Goal: Transaction & Acquisition: Purchase product/service

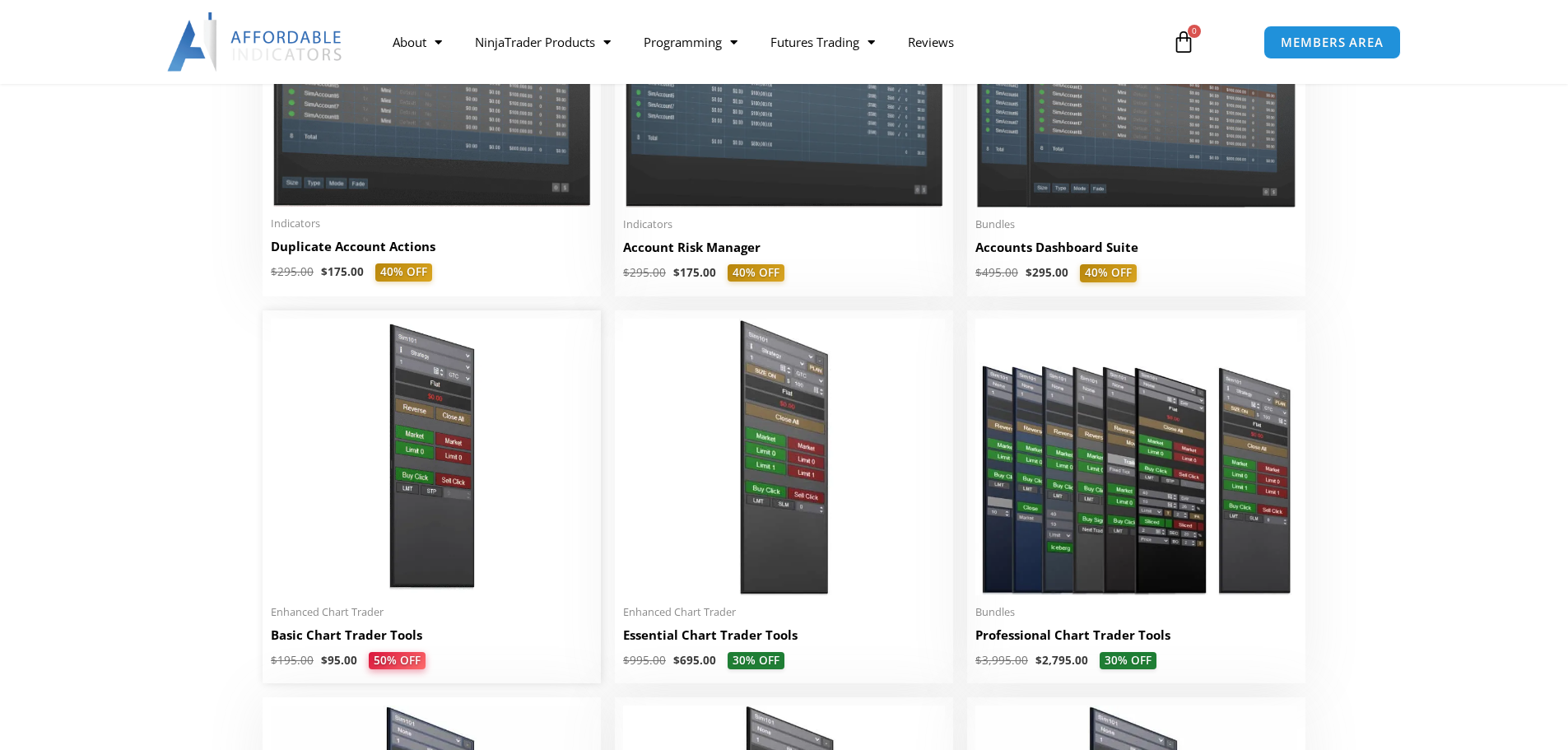
scroll to position [247, 0]
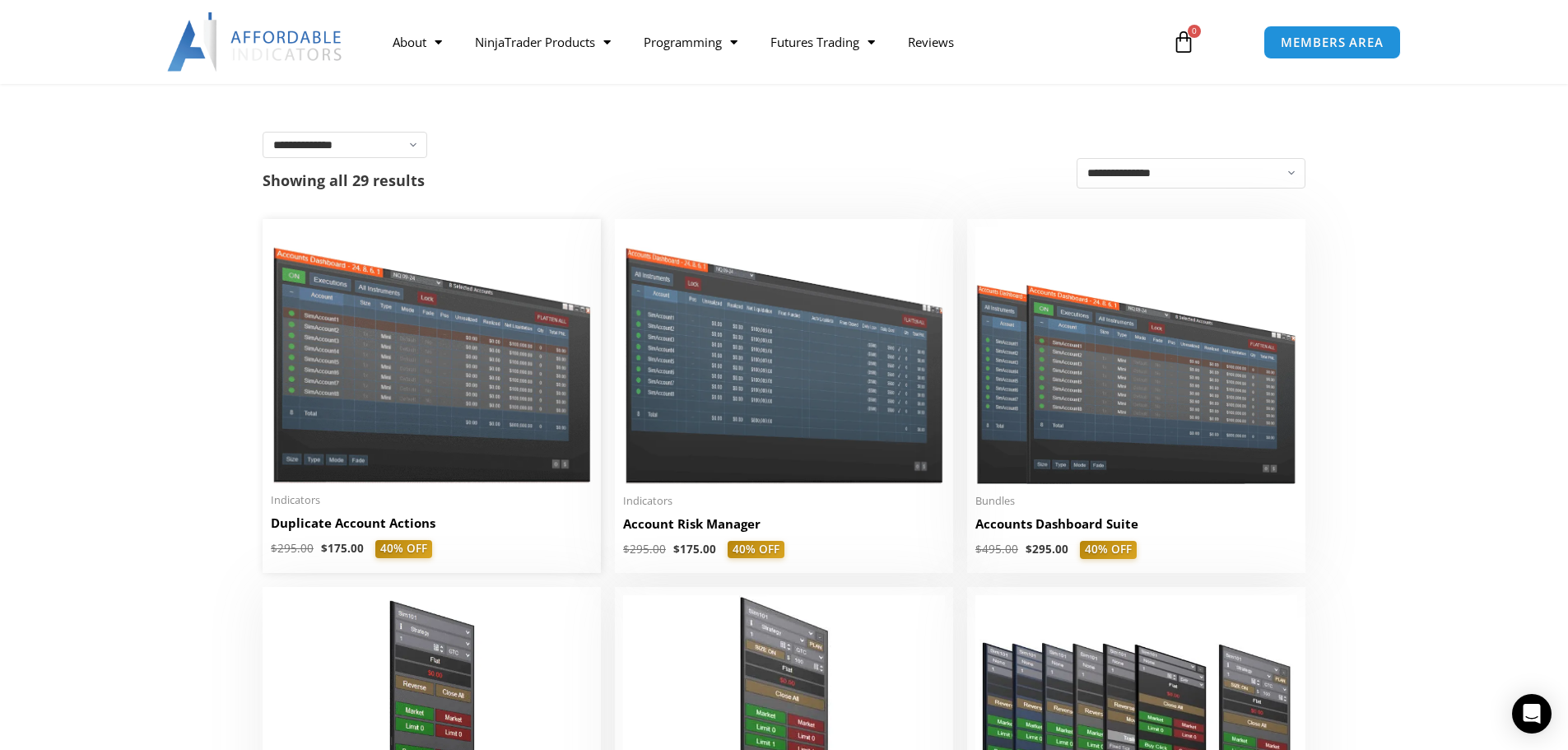
click at [516, 410] on img at bounding box center [431, 354] width 322 height 256
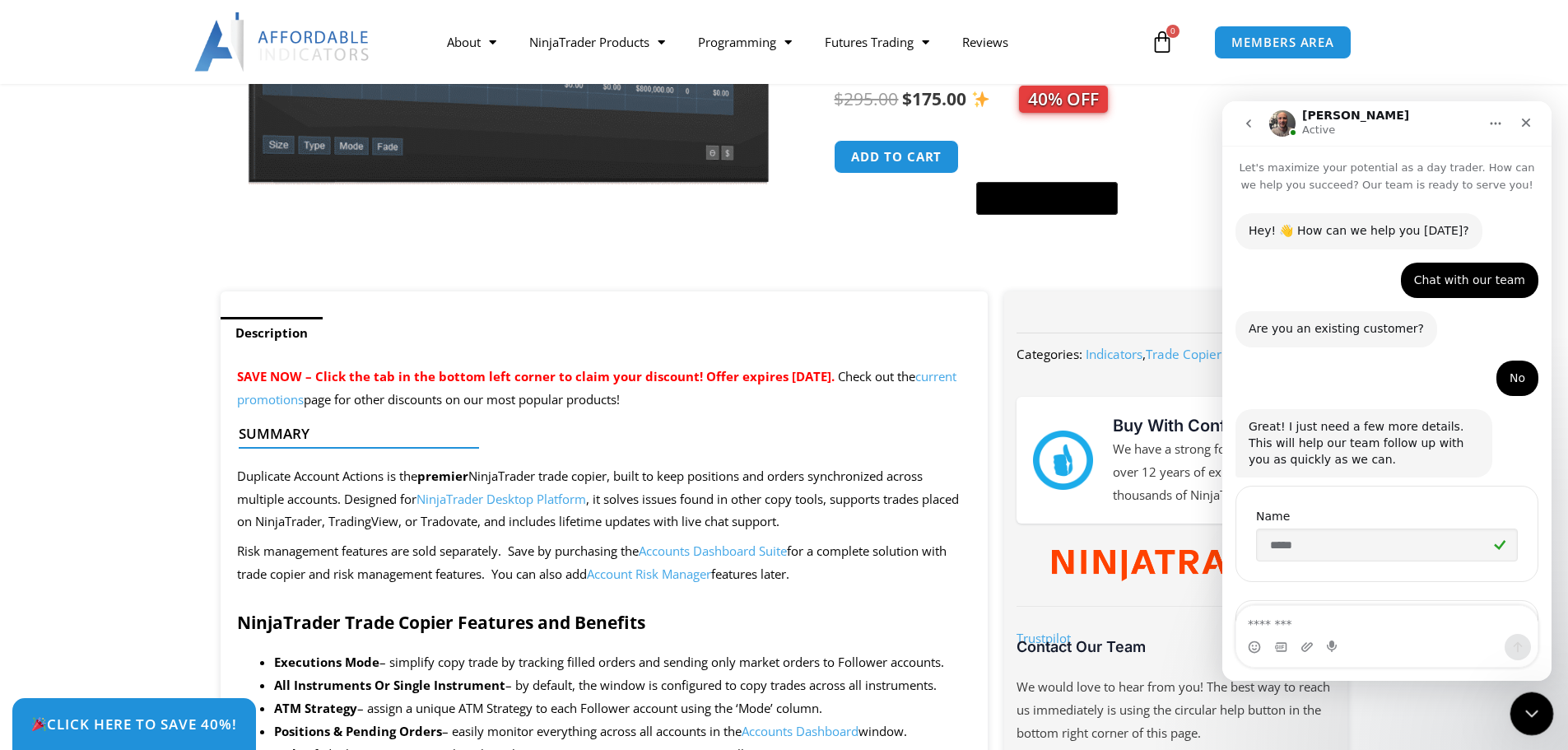
drag, startPoint x: 1539, startPoint y: 719, endPoint x: 2907, endPoint y: 1364, distance: 1512.4
click at [1540, 719] on div "Close Intercom Messenger" at bounding box center [1529, 711] width 39 height 39
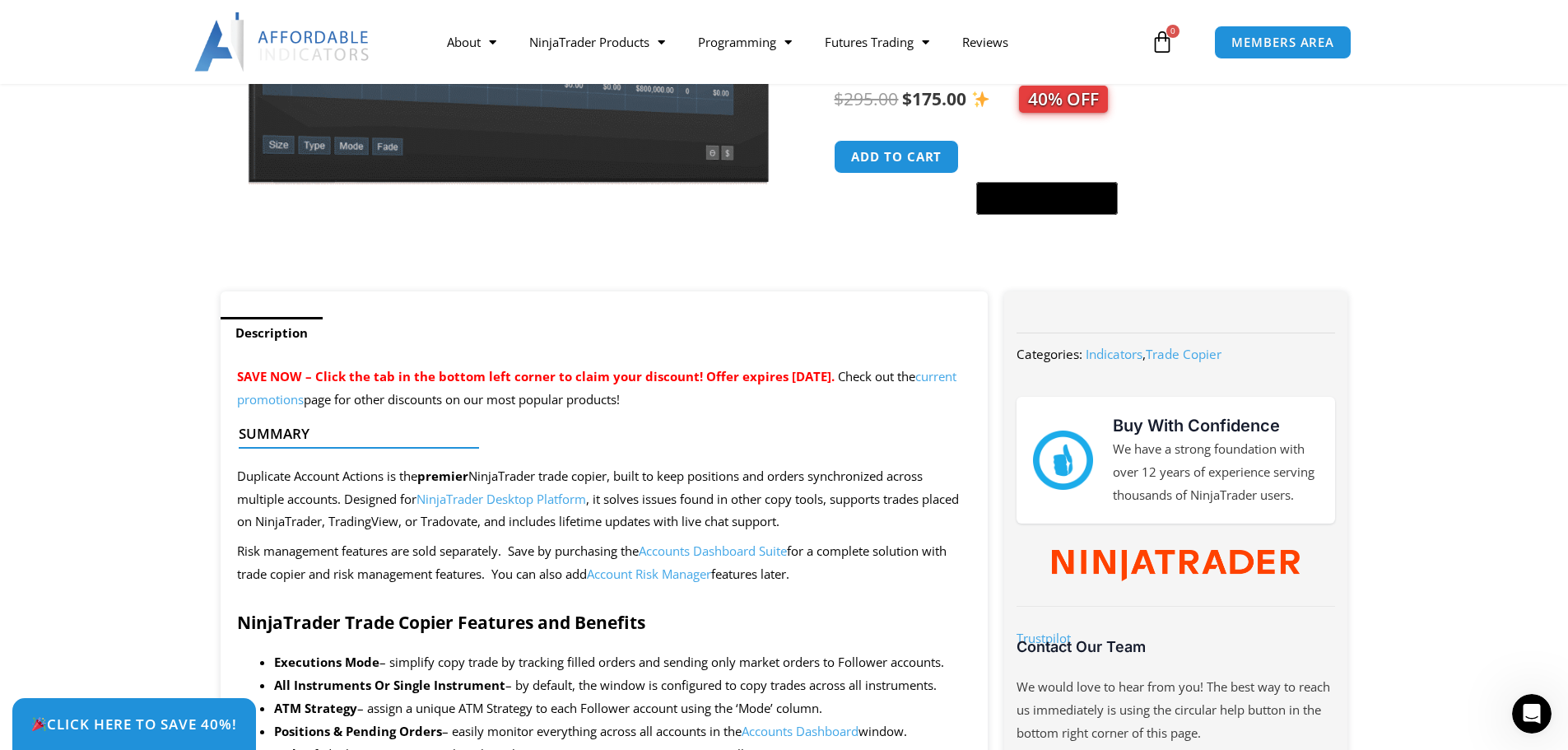
scroll to position [2095, 0]
drag, startPoint x: 1226, startPoint y: 525, endPoint x: 1238, endPoint y: 533, distance: 14.4
click at [1296, 483] on p "We have a strong foundation with over 12 years of experience serving thousands …" at bounding box center [1215, 473] width 205 height 69
drag, startPoint x: 1273, startPoint y: 491, endPoint x: 1217, endPoint y: 448, distance: 70.6
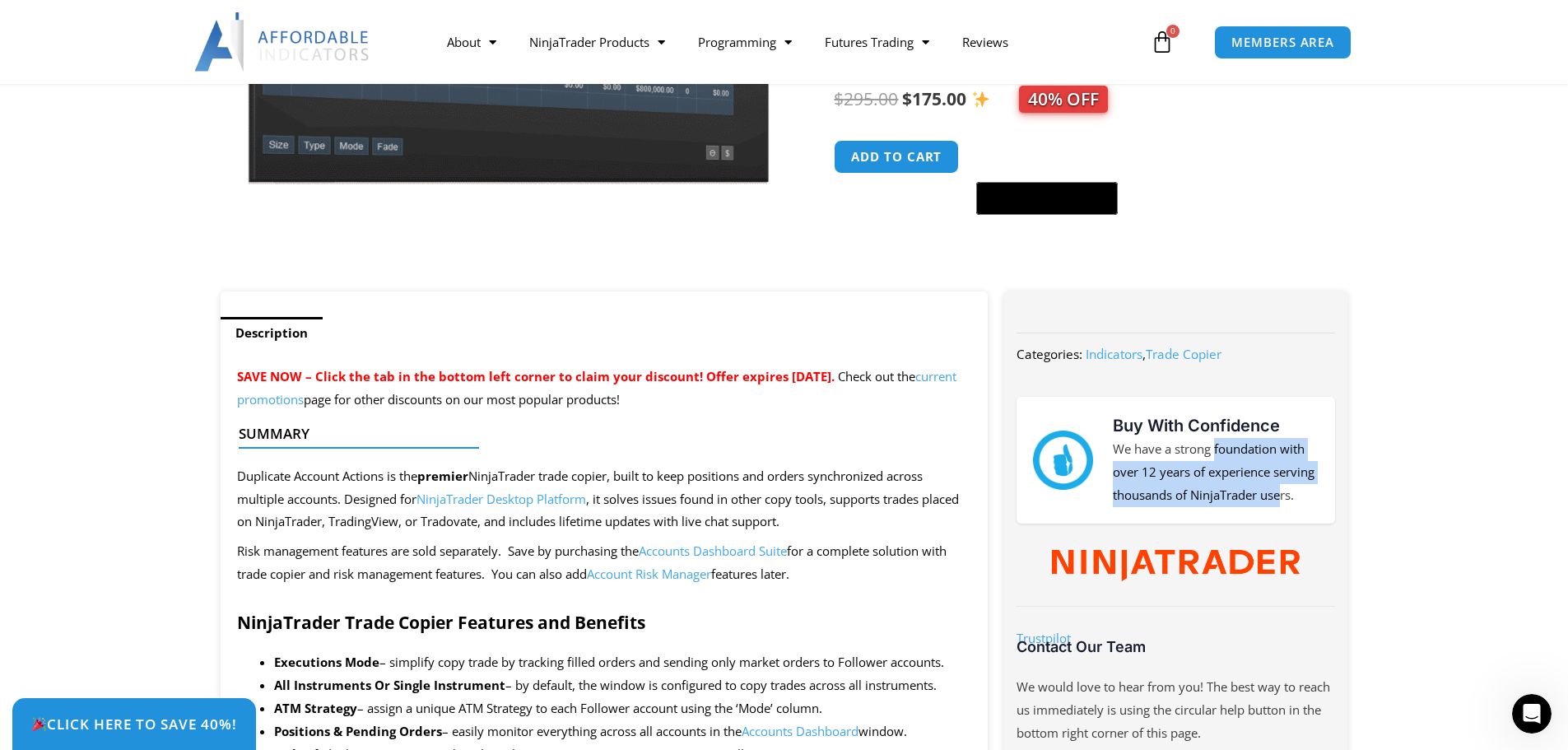
click at [1217, 448] on p "We have a strong foundation with over 12 years of experience serving thousands …" at bounding box center [1215, 473] width 205 height 69
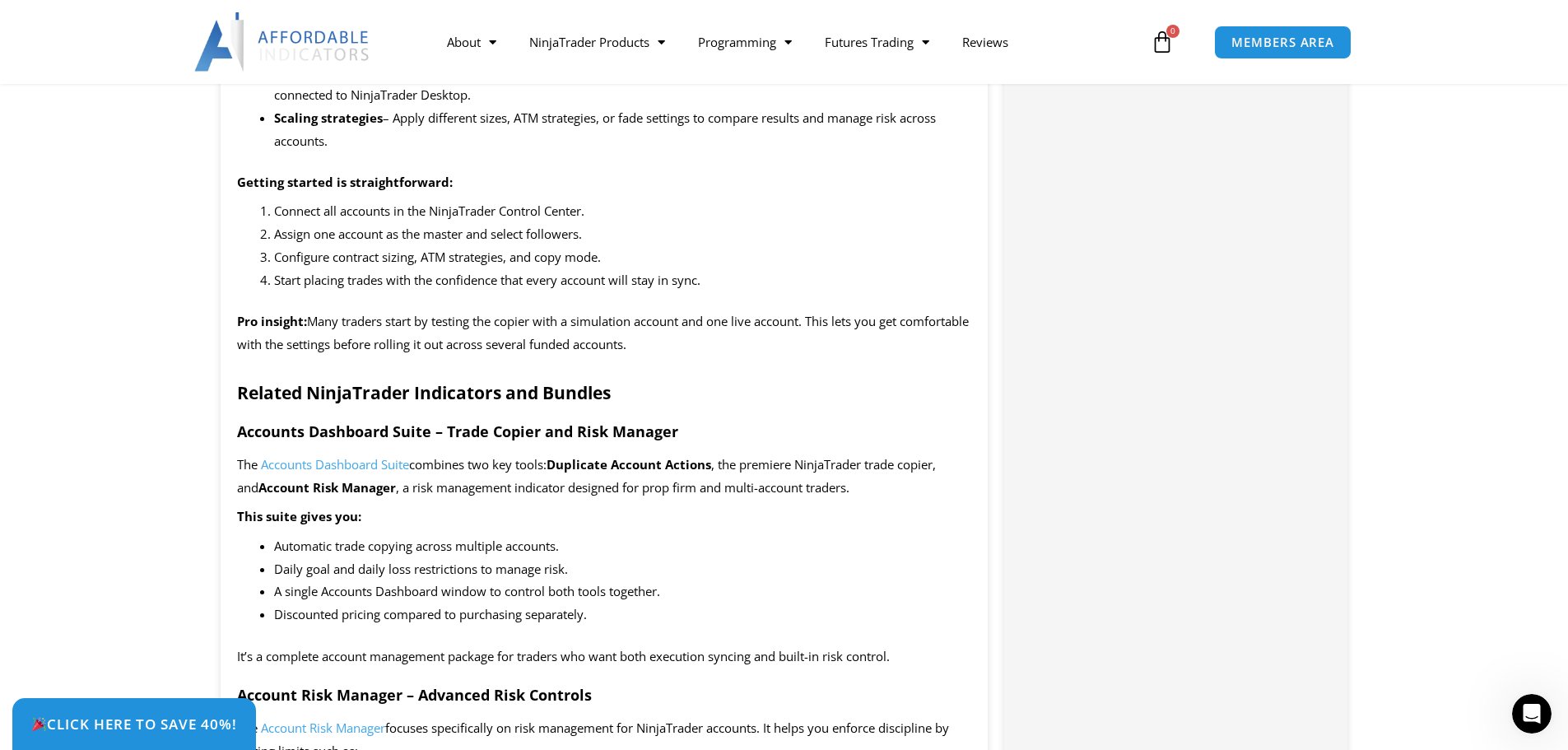
scroll to position [1894, 0]
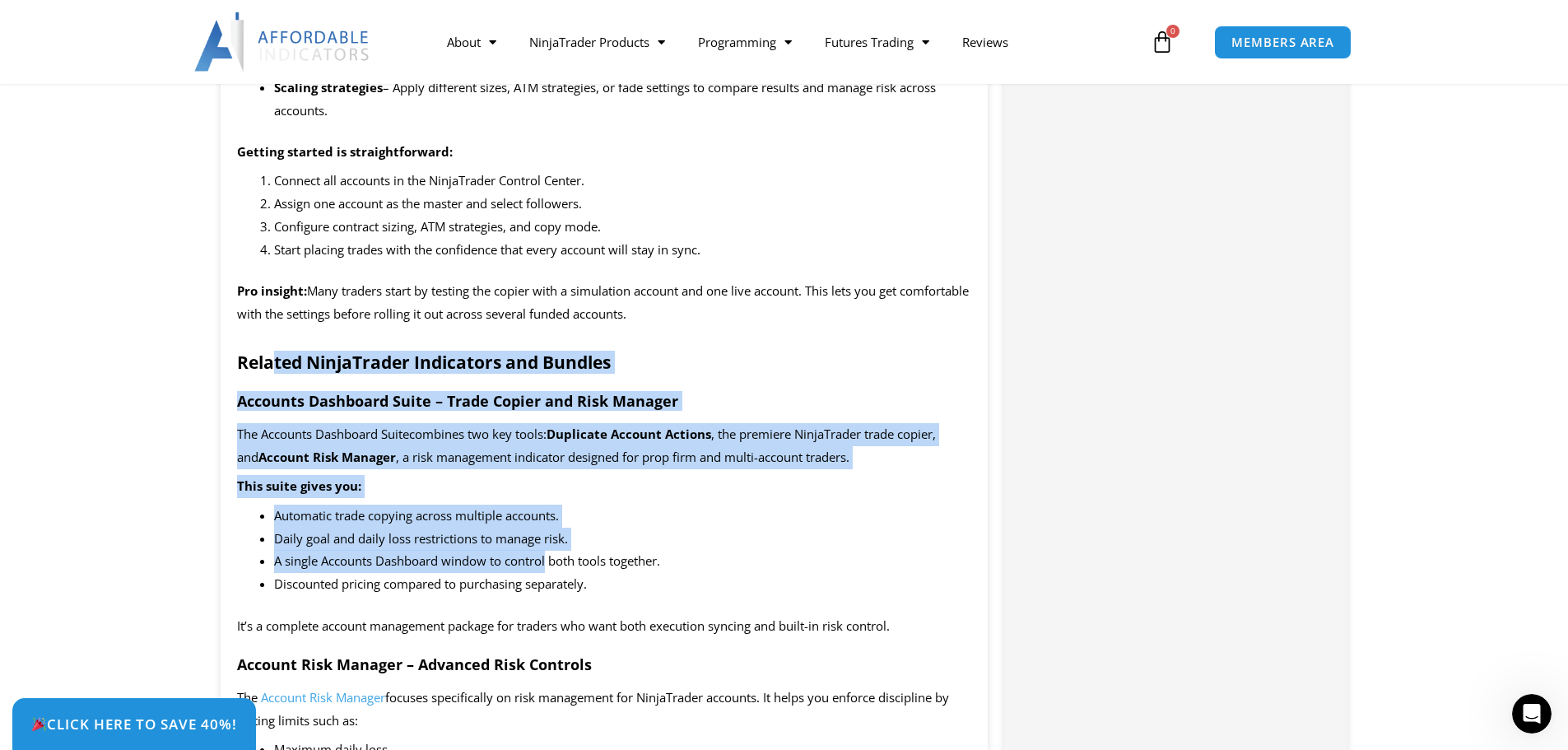
drag, startPoint x: 462, startPoint y: 473, endPoint x: 546, endPoint y: 569, distance: 127.6
click at [547, 571] on li "A single Accounts Dashboard window to control both tools together." at bounding box center [622, 561] width 698 height 23
drag, startPoint x: 583, startPoint y: 583, endPoint x: 267, endPoint y: 366, distance: 383.3
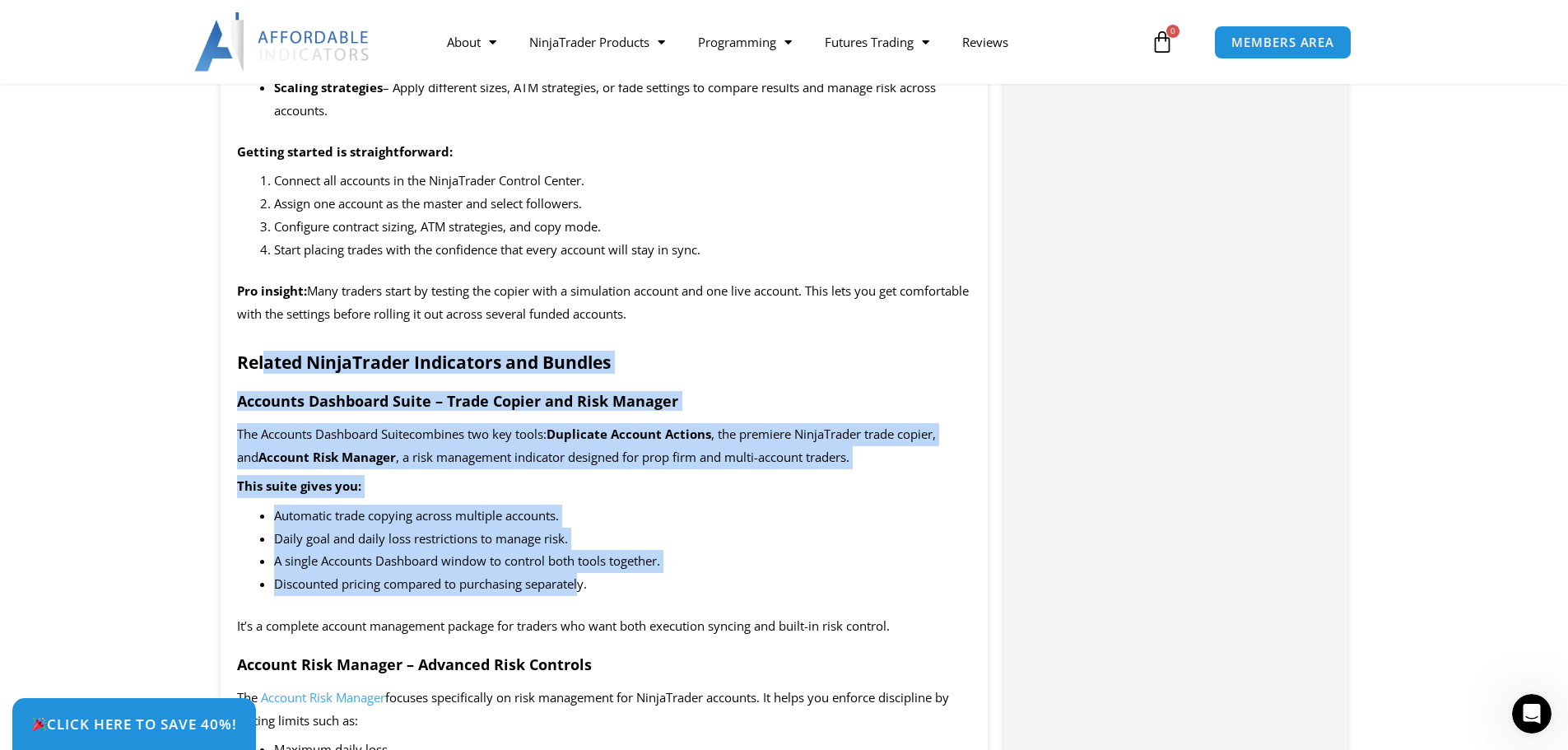
click at [267, 366] on strong "Related NinjaTrader Indicators and Bundles" at bounding box center [424, 362] width 374 height 23
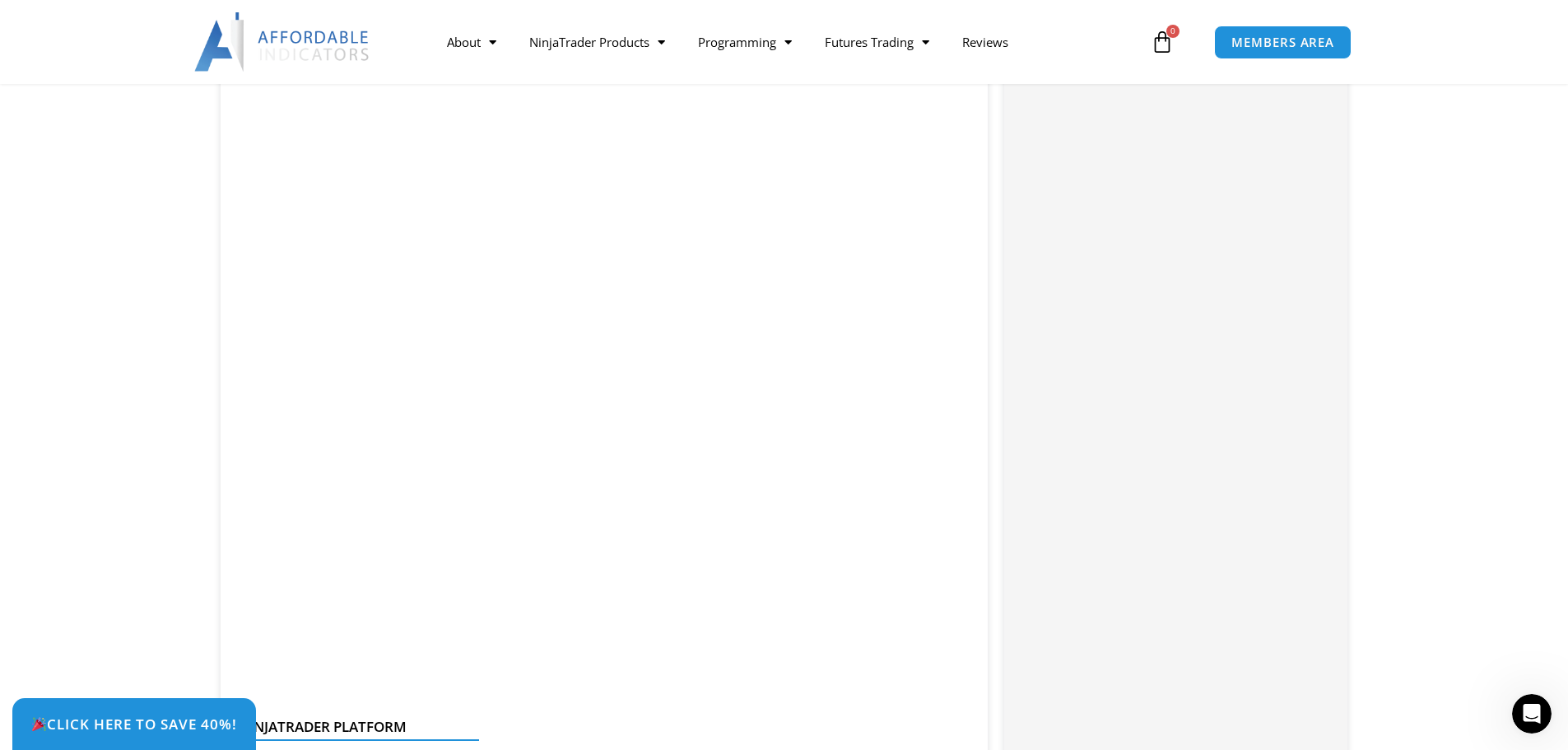
scroll to position [3952, 0]
